Goal: Complete application form

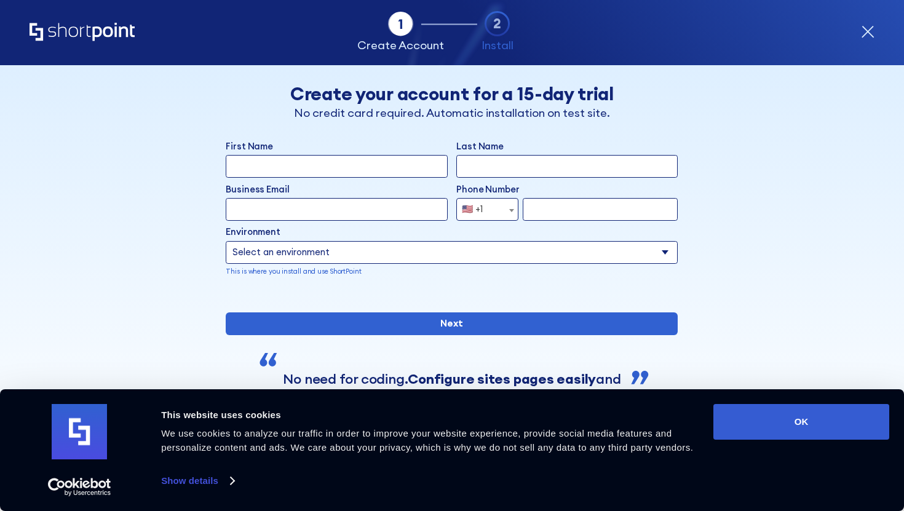
click at [389, 177] on input "First Name" at bounding box center [336, 166] width 221 height 23
type input "cm"
click at [511, 159] on input "Last Name" at bounding box center [566, 166] width 221 height 23
type input "[PERSON_NAME]"
click at [374, 197] on div "Business Email Invalid Email Address" at bounding box center [336, 191] width 221 height 16
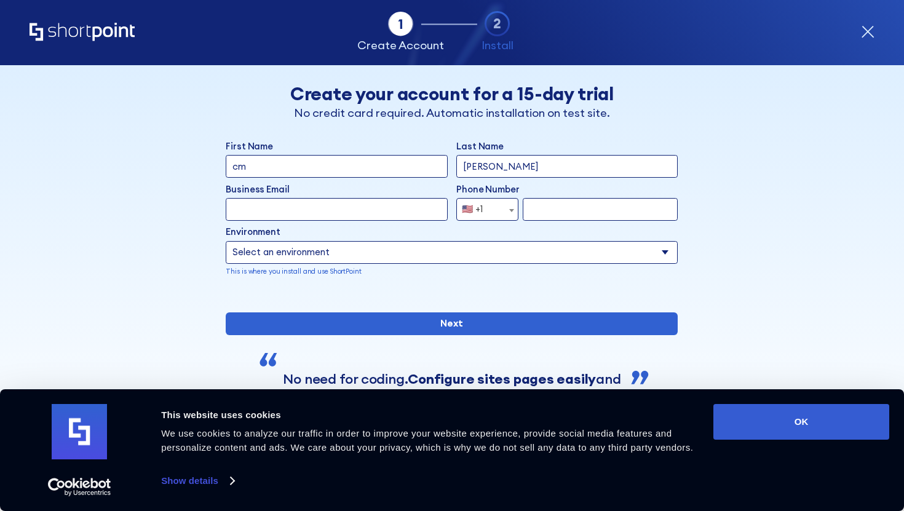
click at [376, 206] on input "Business Email" at bounding box center [336, 209] width 221 height 23
type input "[PERSON_NAME][EMAIL_ADDRESS][DOMAIN_NAME]"
click at [605, 221] on div "First Name cm Last Name [PERSON_NAME] Business Email Invalid Email Address [PER…" at bounding box center [452, 217] width 452 height 155
click at [492, 214] on span "🇺🇸 +1" at bounding box center [476, 209] width 38 height 23
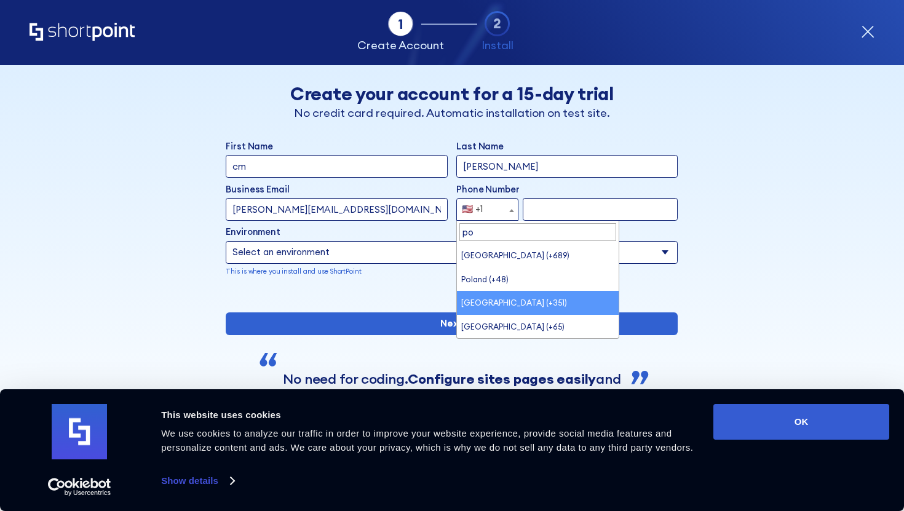
type input "po"
select select "+351"
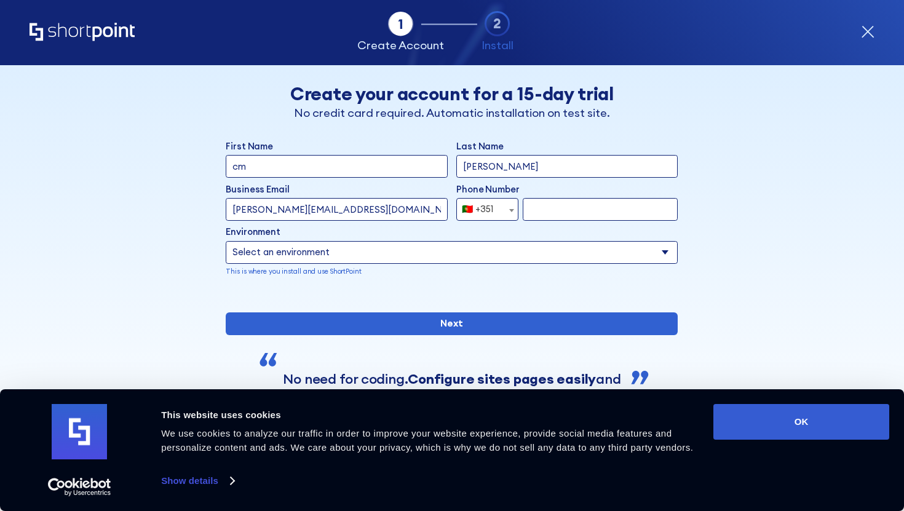
click at [563, 211] on input "form" at bounding box center [600, 209] width 155 height 23
type input "932723834"
click at [533, 255] on select "Select an environment Microsoft 365 SharePoint Online SharePoint 2019 (On-Premi…" at bounding box center [452, 252] width 452 height 23
select select "Microsoft 365"
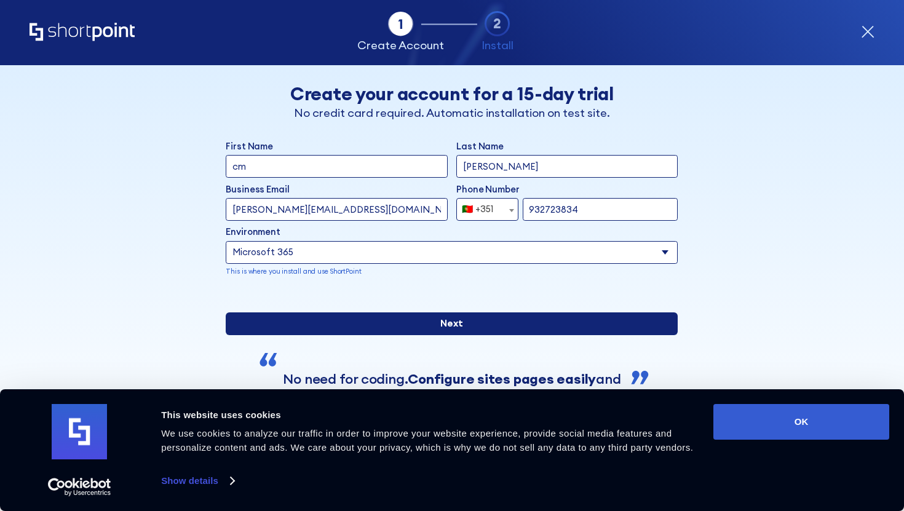
click at [599, 335] on input "Next" at bounding box center [452, 323] width 452 height 23
